Goal: Information Seeking & Learning: Learn about a topic

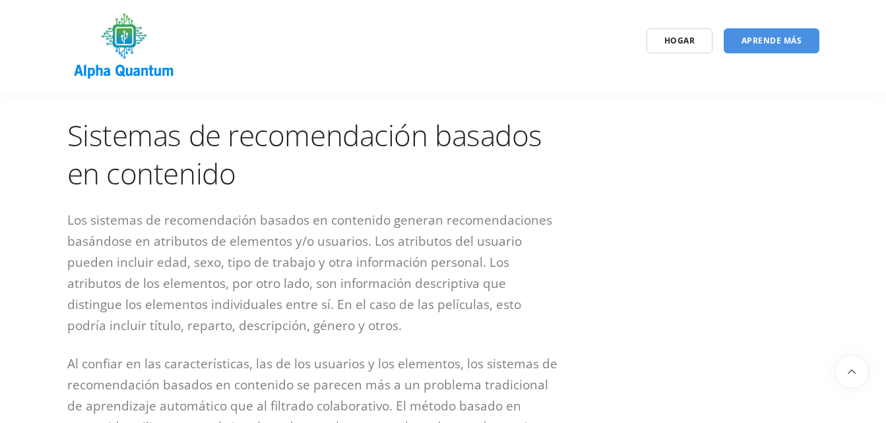
scroll to position [1877, 0]
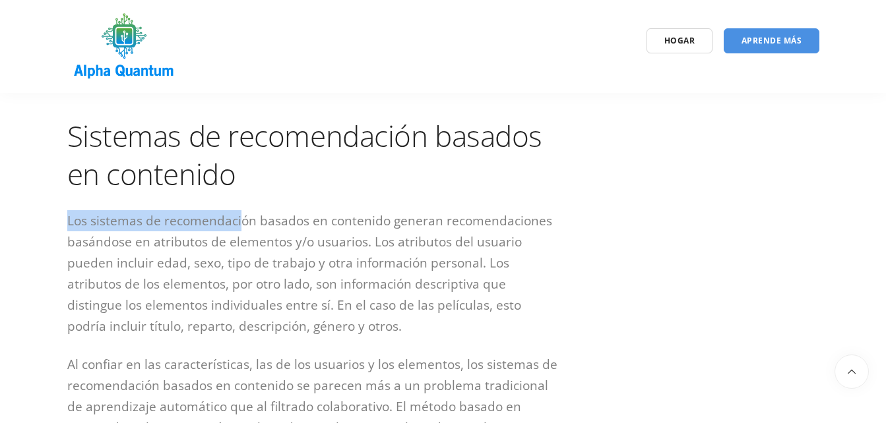
drag, startPoint x: 67, startPoint y: 196, endPoint x: 240, endPoint y: 198, distance: 173.4
click at [240, 210] on p "Los sistemas de recomendación basados en contenido generan recomendaciones basá…" at bounding box center [314, 273] width 495 height 127
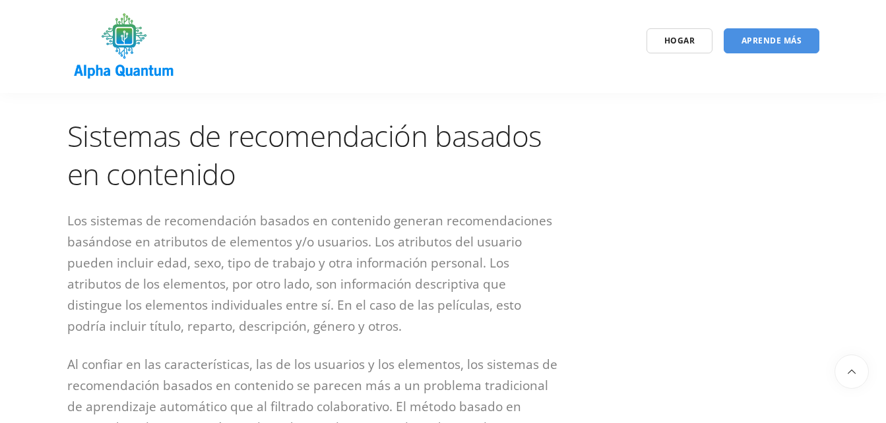
drag, startPoint x: 240, startPoint y: 198, endPoint x: 326, endPoint y: 208, distance: 86.2
click at [326, 210] on p "Los sistemas de recomendación basados en contenido generan recomendaciones basá…" at bounding box center [314, 273] width 495 height 127
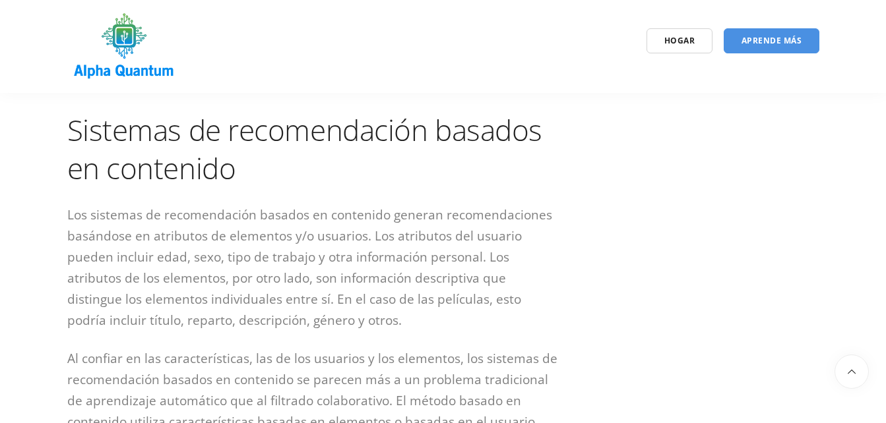
scroll to position [1708, 0]
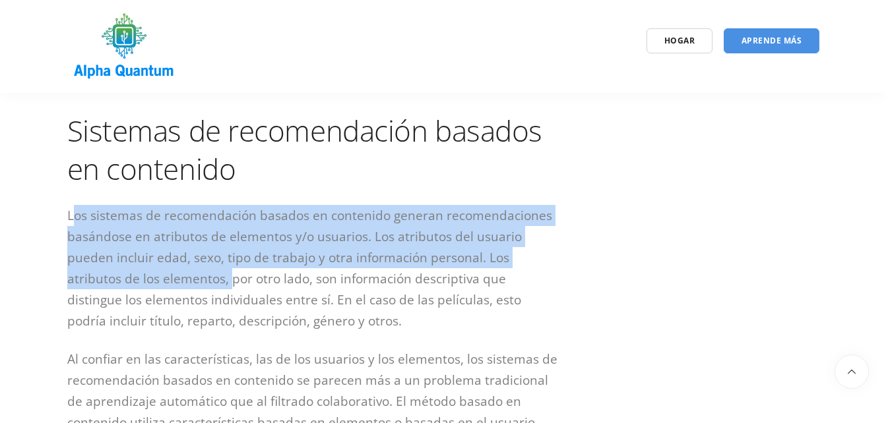
drag, startPoint x: 71, startPoint y: 193, endPoint x: 174, endPoint y: 264, distance: 126.0
click at [174, 264] on p "Los sistemas de recomendación basados en contenido generan recomendaciones basá…" at bounding box center [314, 268] width 495 height 127
drag, startPoint x: 174, startPoint y: 264, endPoint x: 91, endPoint y: 214, distance: 97.4
click at [91, 214] on p "Los sistemas de recomendación basados en contenido generan recomendaciones basá…" at bounding box center [314, 268] width 495 height 127
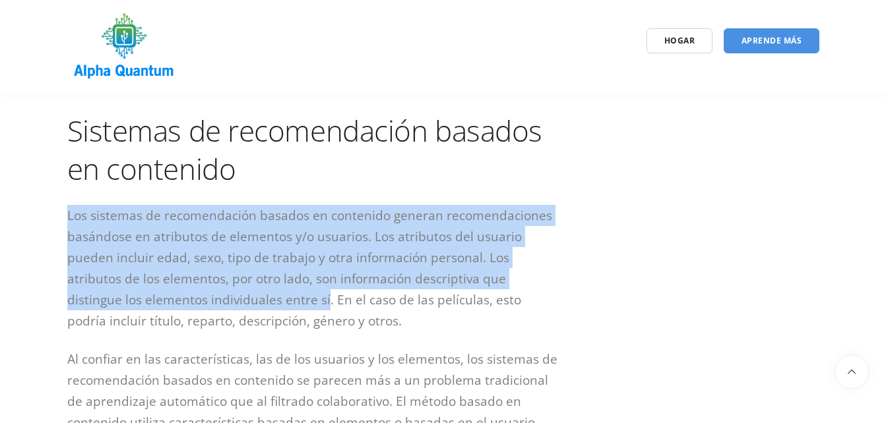
drag, startPoint x: 65, startPoint y: 193, endPoint x: 249, endPoint y: 274, distance: 200.7
copy p "Los sistemas de recomendación basados en contenido generan recomendaciones basá…"
